Goal: Book appointment/travel/reservation

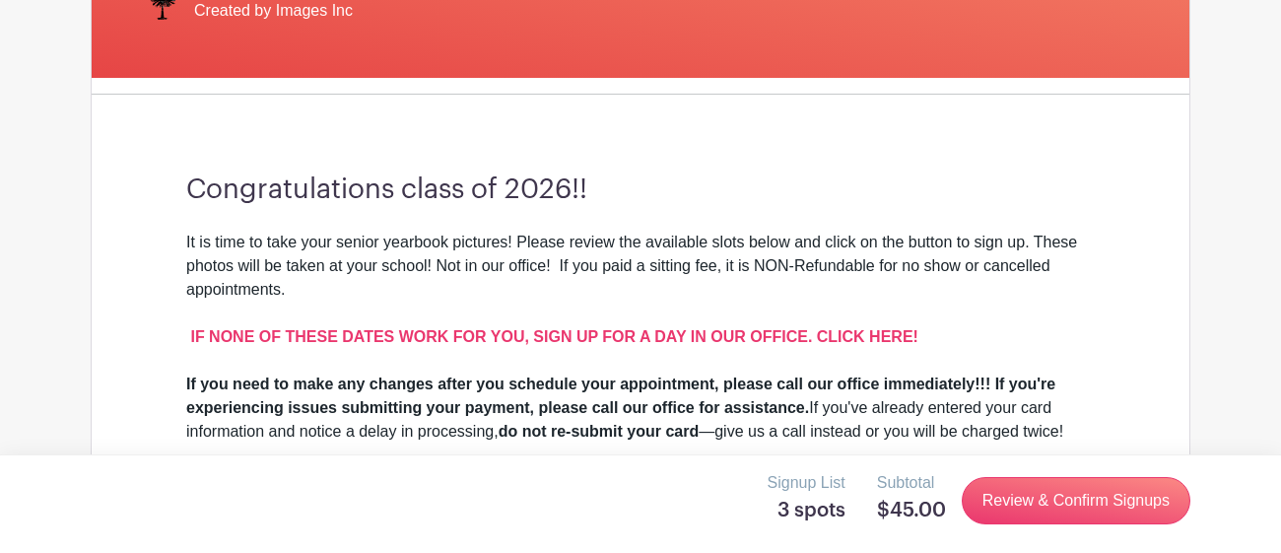
scroll to position [455, 0]
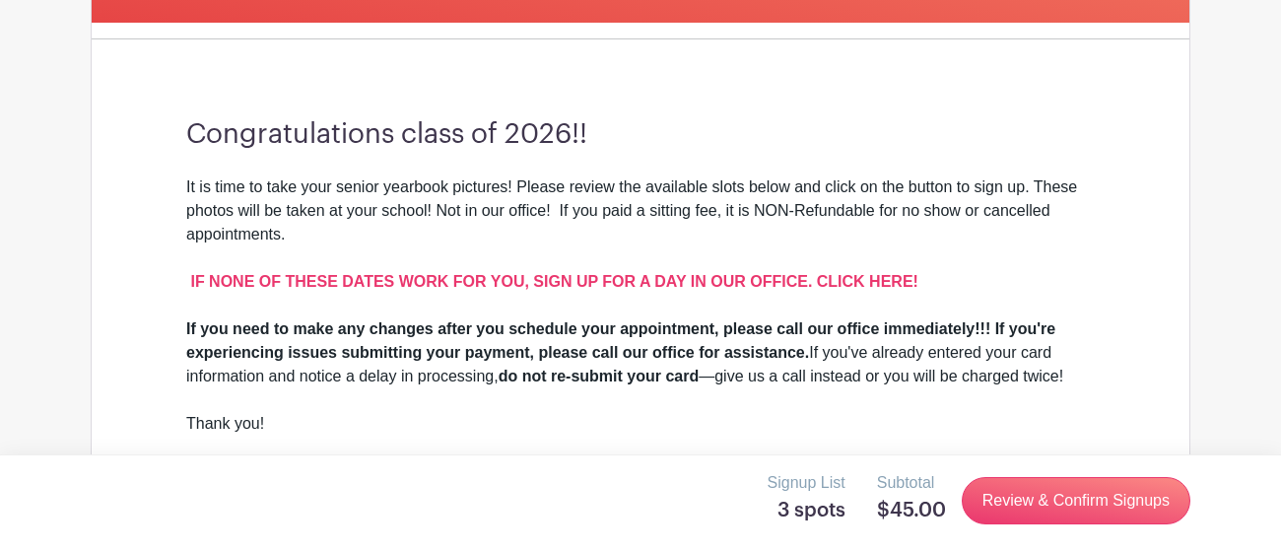
scroll to position [553, 0]
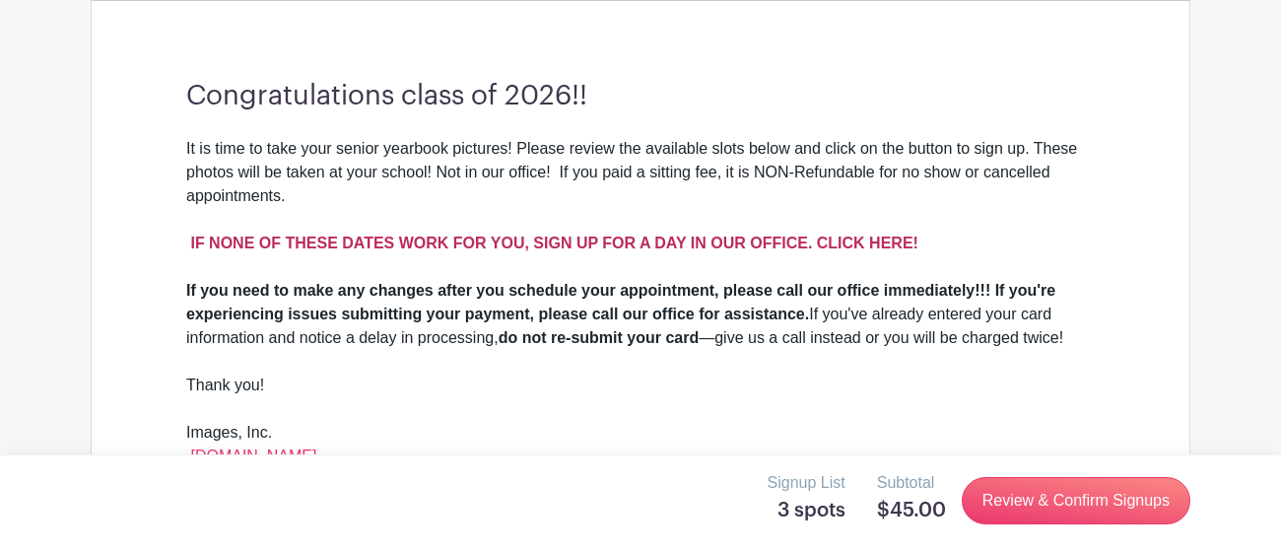
click at [873, 243] on strong "IF NONE OF THESE DATES WORK FOR YOU, SIGN UP FOR A DAY IN OUR OFFICE. CLICK HER…" at bounding box center [553, 242] width 727 height 17
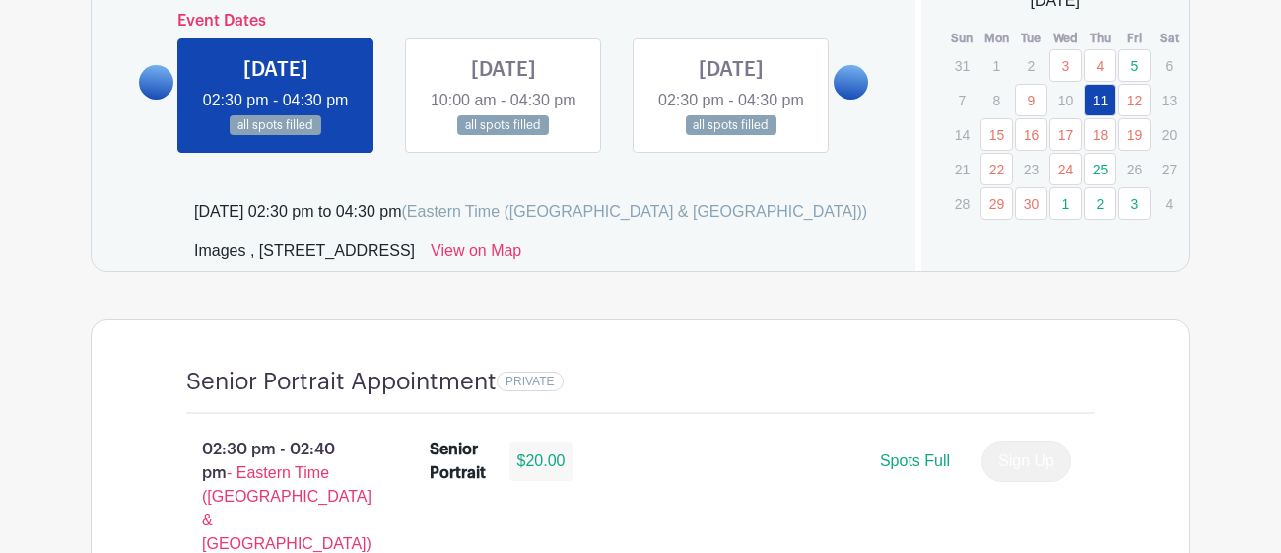
scroll to position [1131, 0]
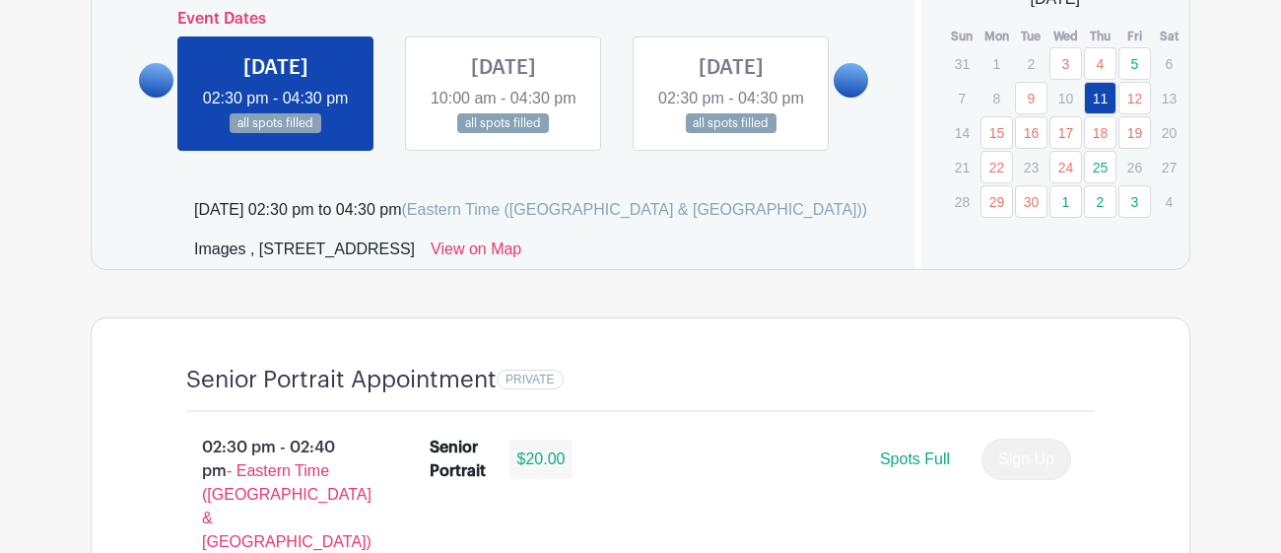
click at [1130, 62] on link "5" at bounding box center [1134, 63] width 33 height 33
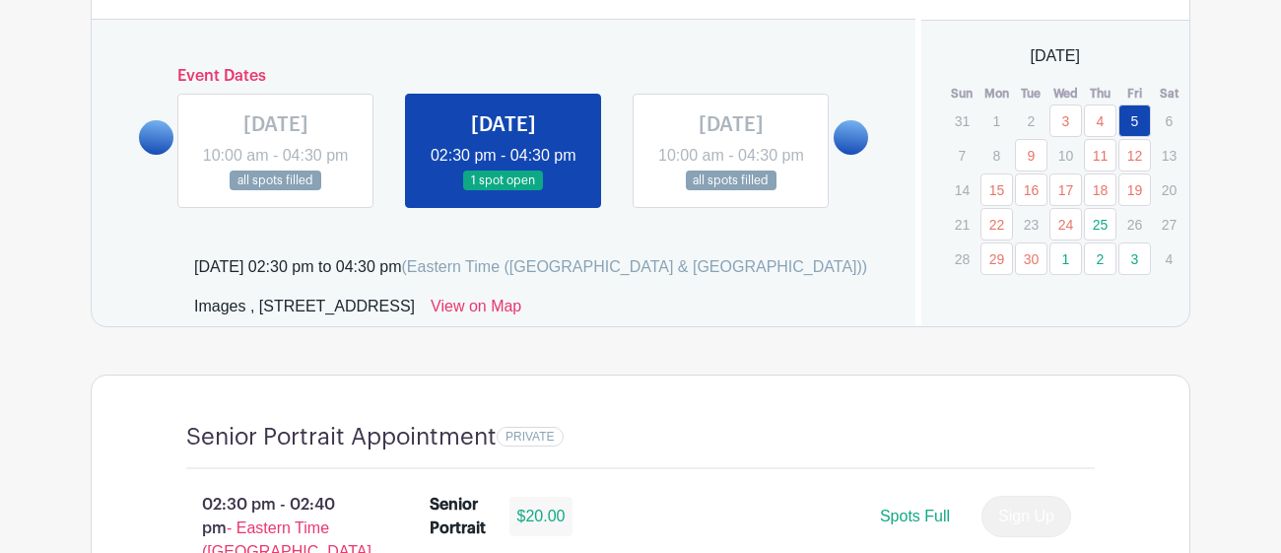
scroll to position [1076, 0]
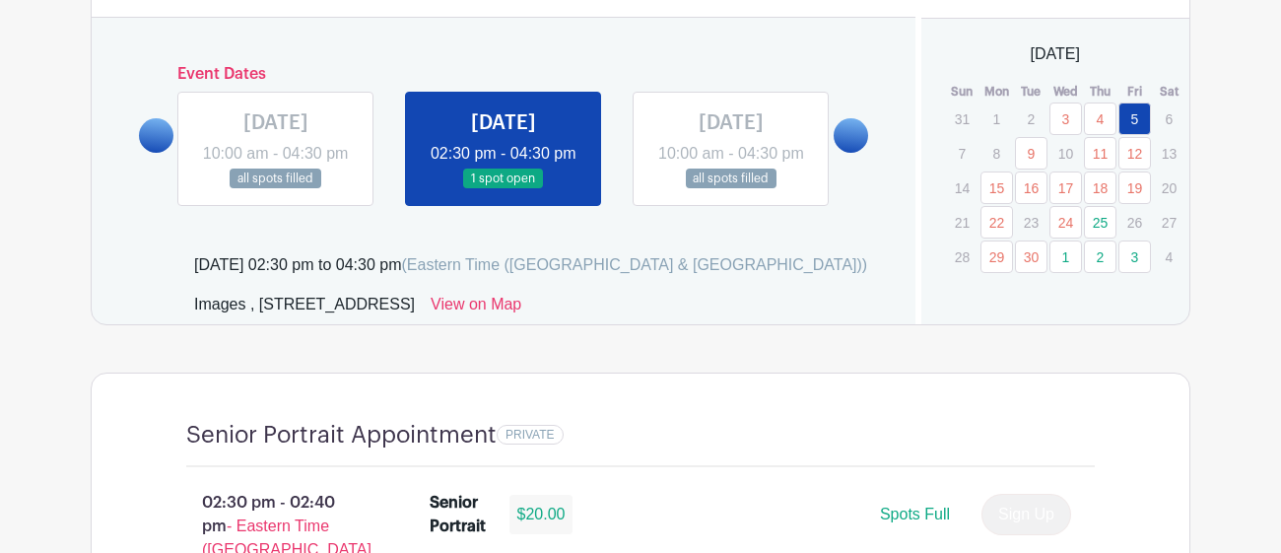
click at [1107, 214] on link "25" at bounding box center [1100, 222] width 33 height 33
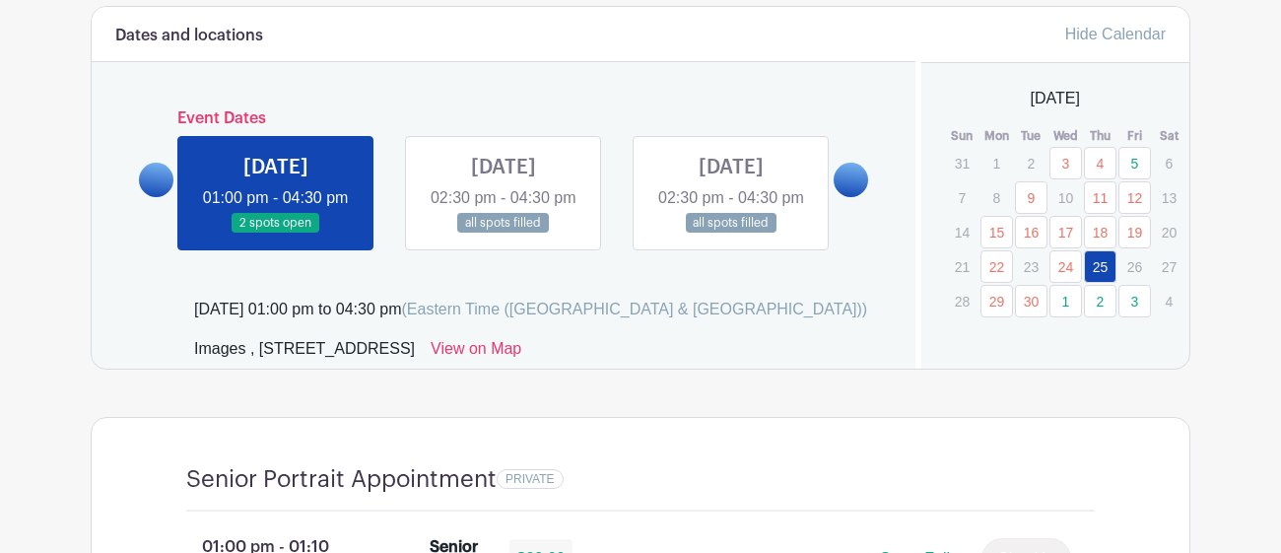
scroll to position [1035, 0]
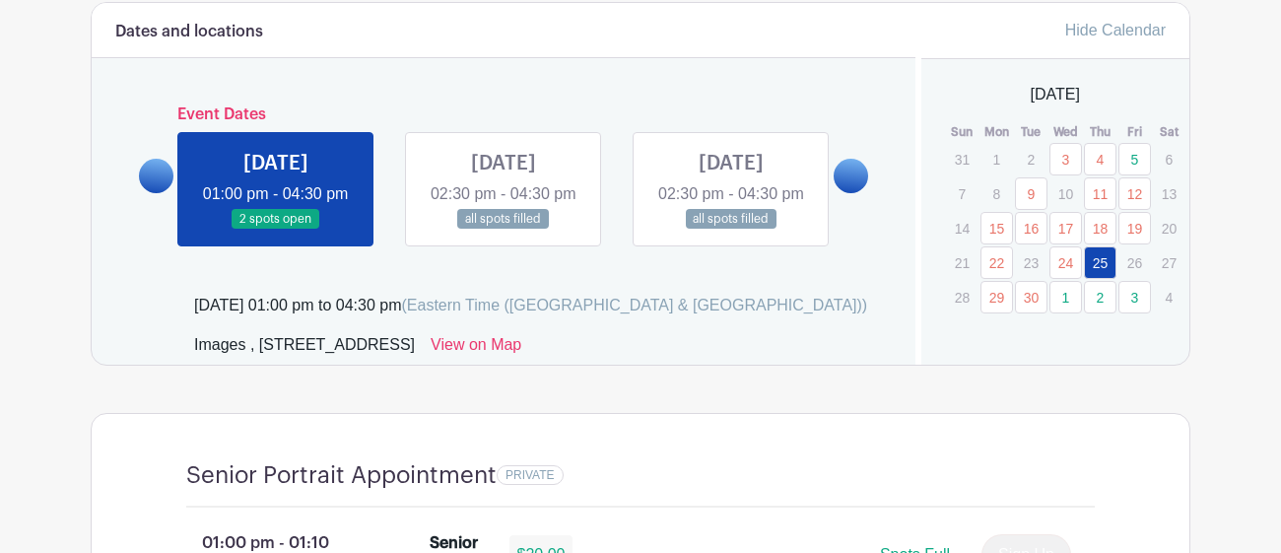
click at [276, 230] on link at bounding box center [276, 230] width 0 height 0
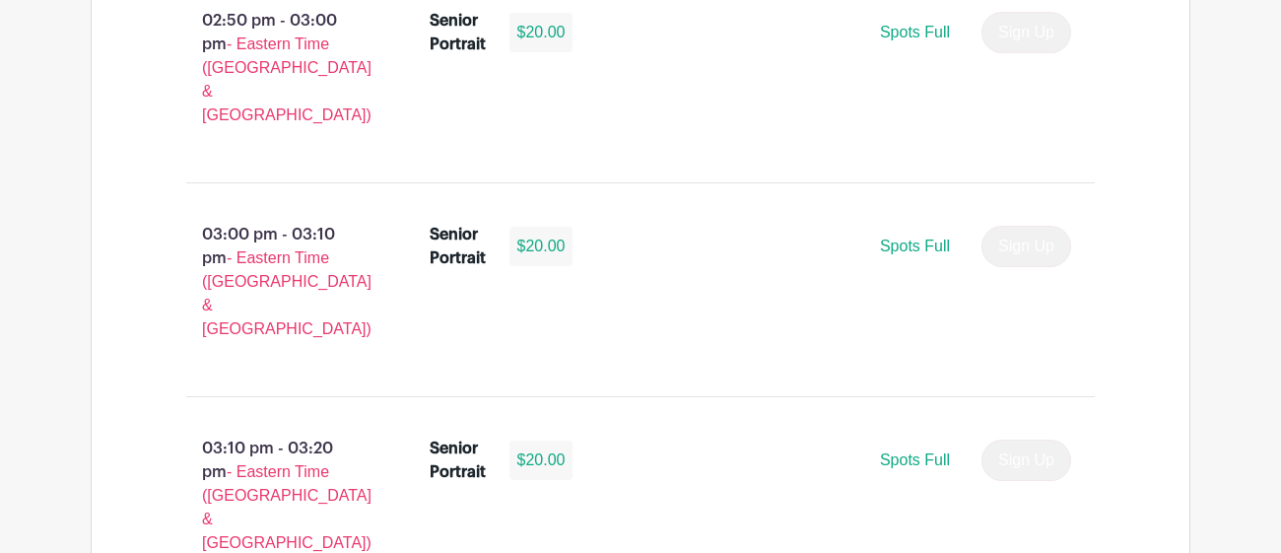
scroll to position [3931, 0]
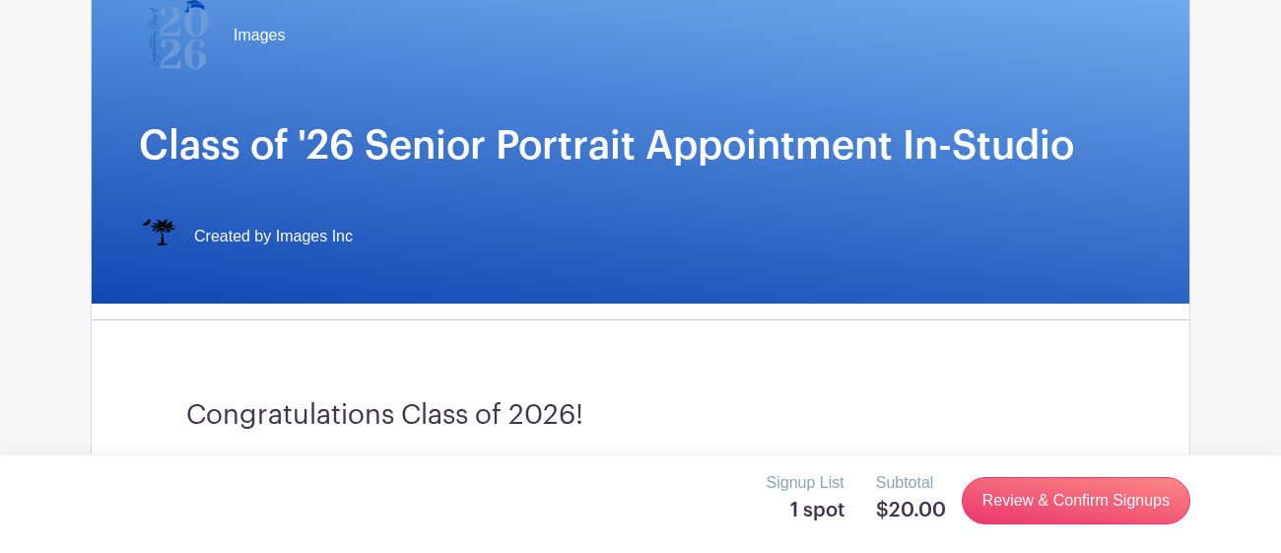
scroll to position [324, 0]
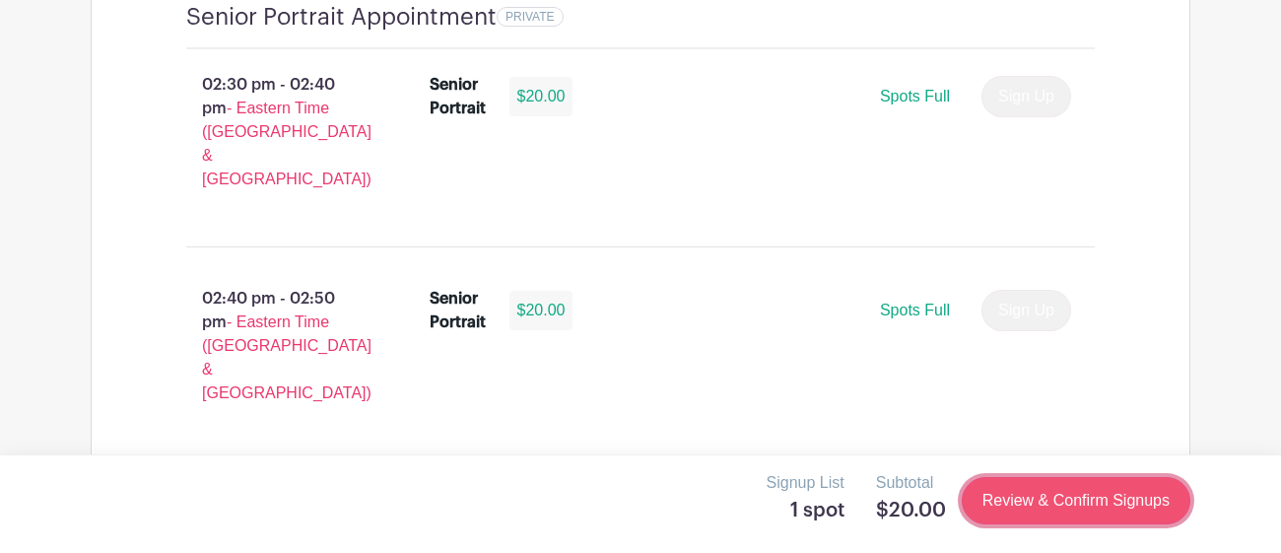
click at [1105, 509] on link "Review & Confirm Signups" at bounding box center [1075, 500] width 229 height 47
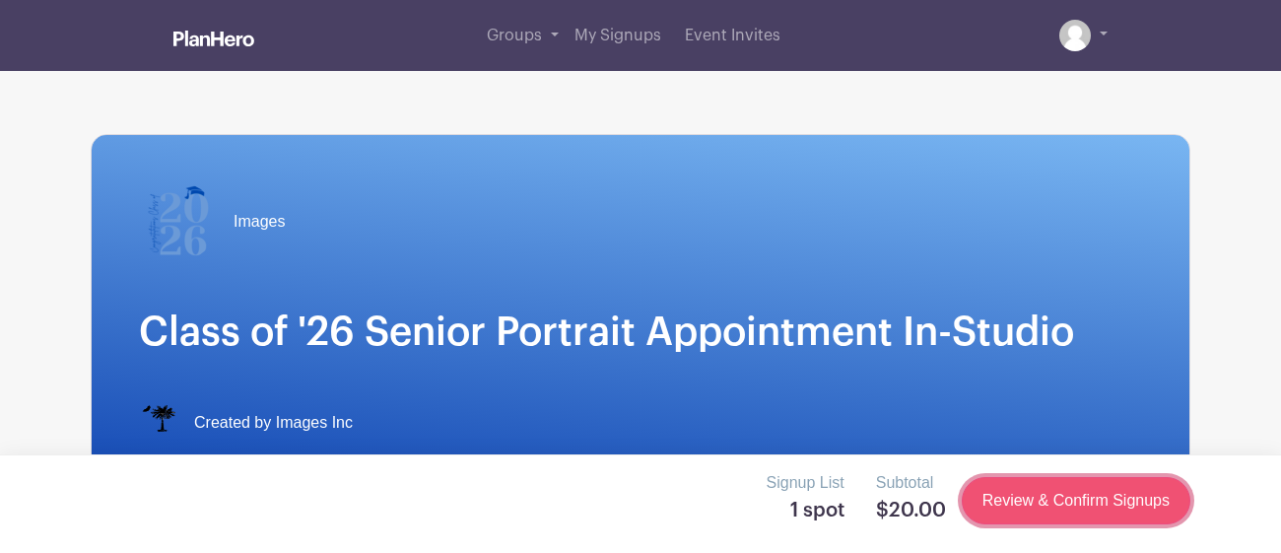
click at [1094, 504] on link "Review & Confirm Signups" at bounding box center [1075, 500] width 229 height 47
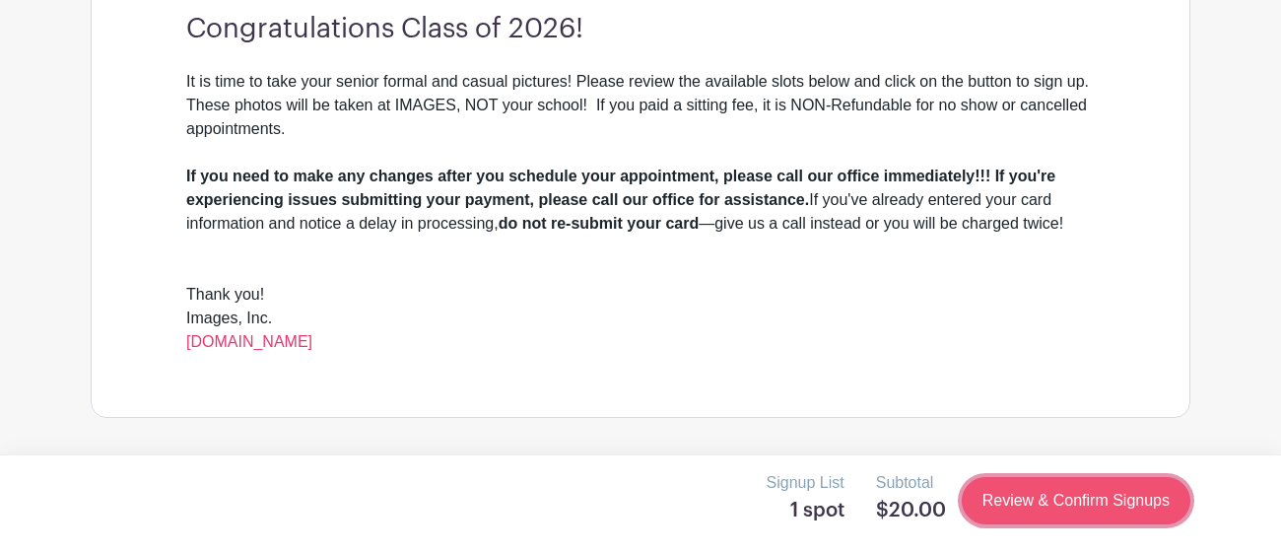
scroll to position [569, 0]
